Goal: Go to known website: Access a specific website the user already knows

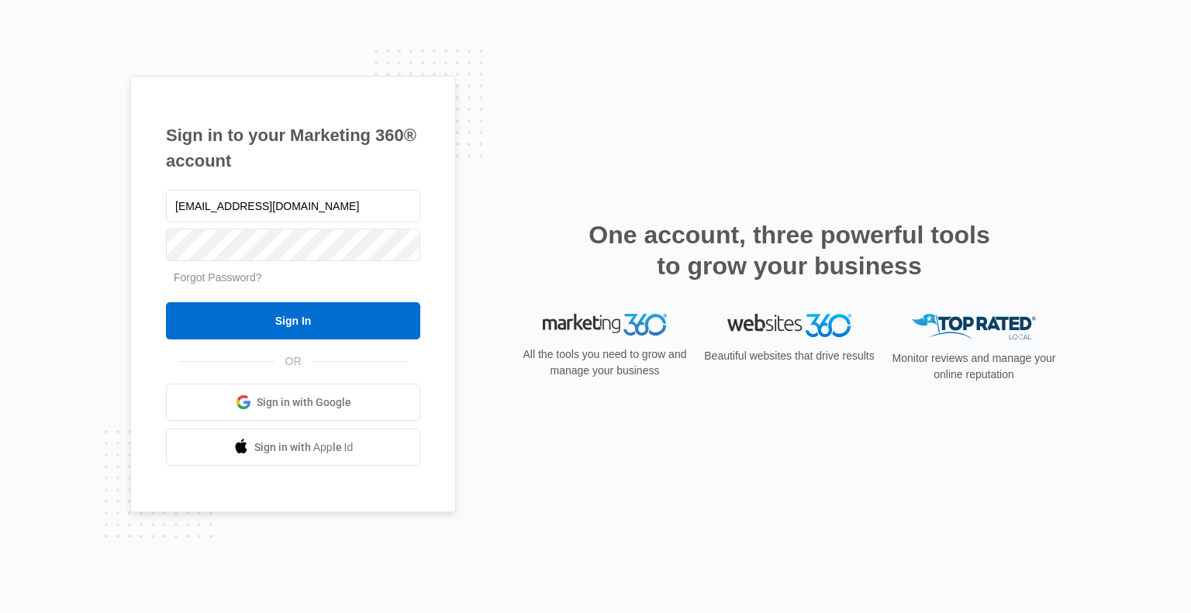
type input "[EMAIL_ADDRESS][DOMAIN_NAME]"
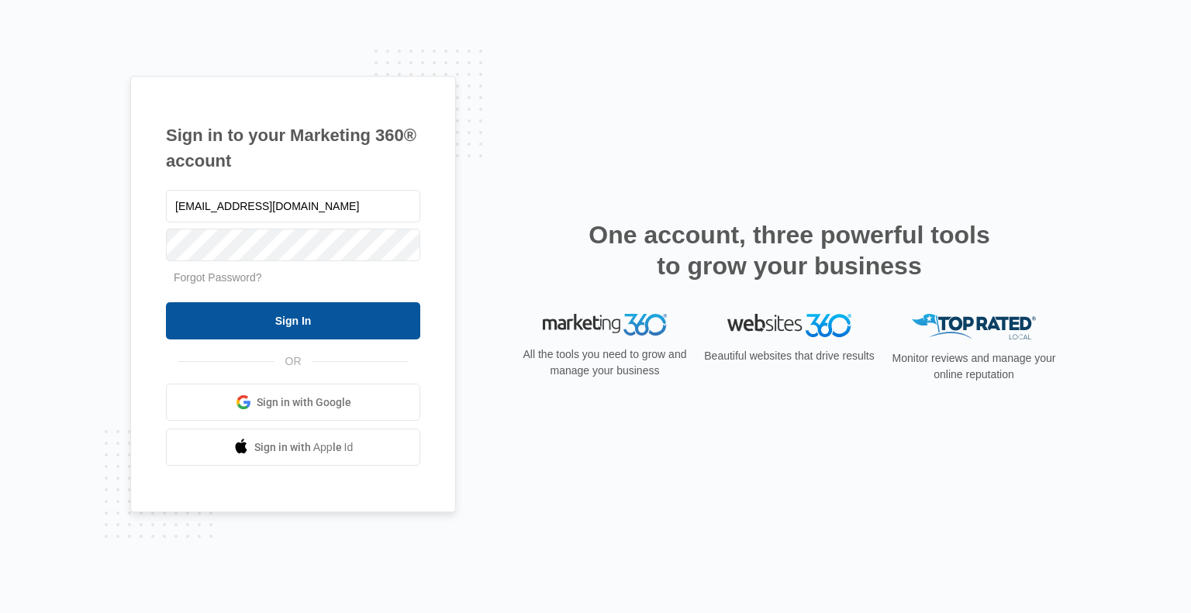
click at [319, 329] on input "Sign In" at bounding box center [293, 320] width 254 height 37
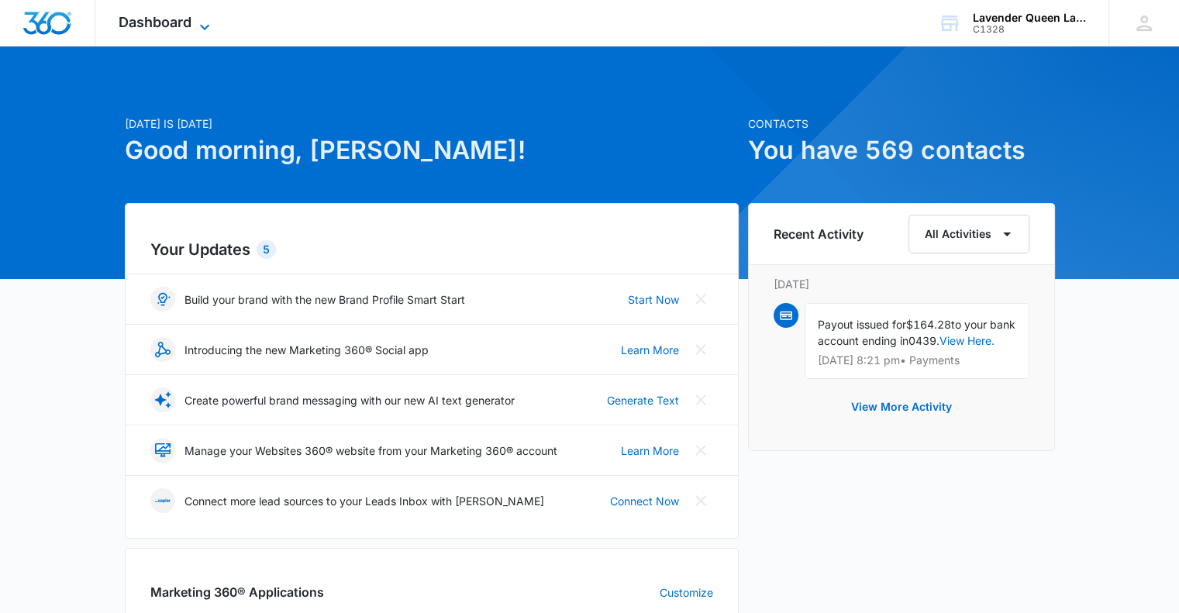
click at [204, 21] on icon at bounding box center [204, 27] width 19 height 19
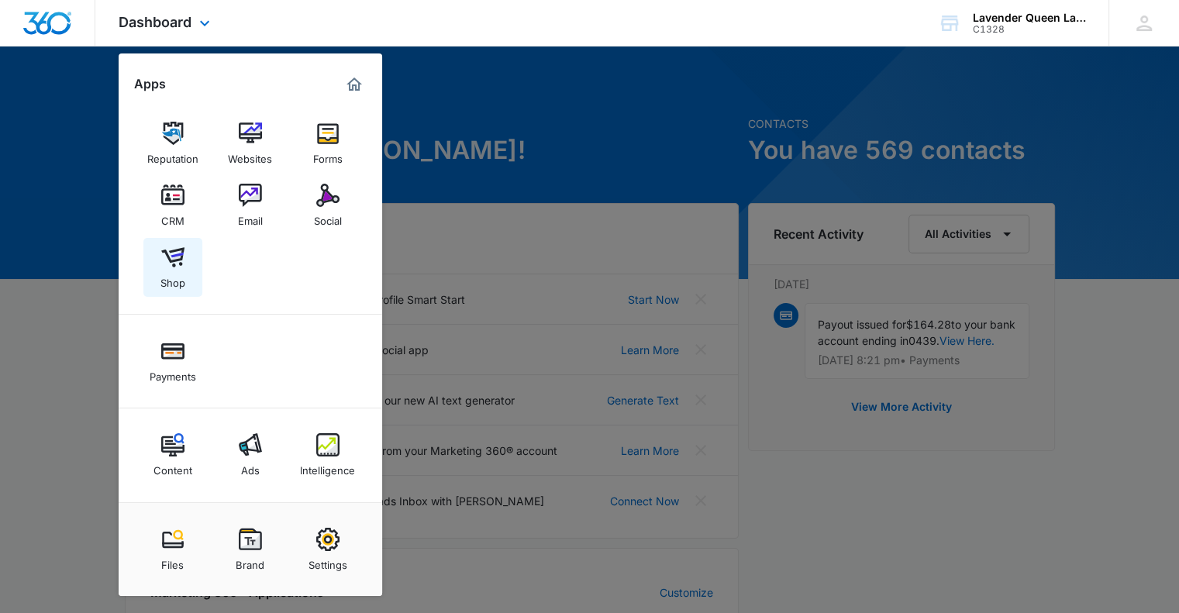
click at [171, 263] on img at bounding box center [172, 257] width 23 height 23
